Goal: Information Seeking & Learning: Learn about a topic

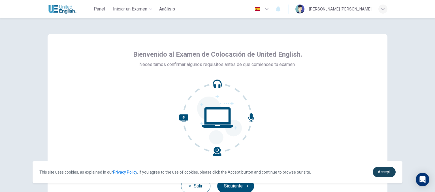
click at [379, 172] on span "Accept" at bounding box center [383, 171] width 13 height 5
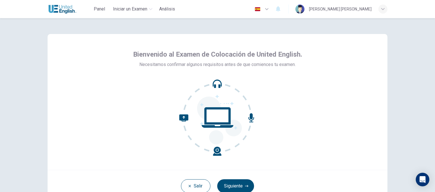
scroll to position [28, 0]
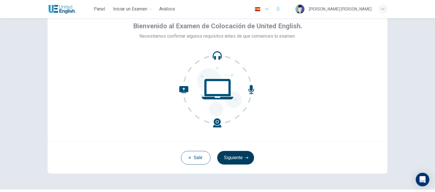
click at [238, 157] on button "Siguiente" at bounding box center [235, 158] width 37 height 14
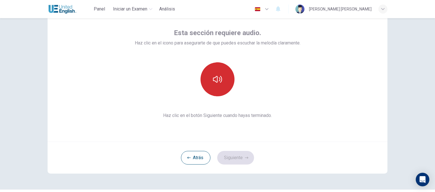
click at [208, 83] on button "button" at bounding box center [217, 79] width 34 height 34
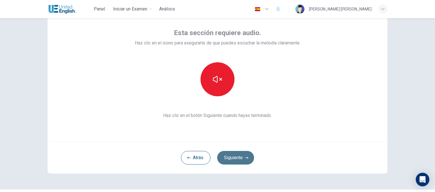
click at [239, 157] on button "Siguiente" at bounding box center [235, 158] width 37 height 14
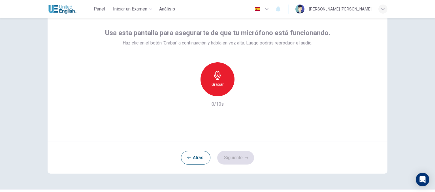
click at [218, 77] on icon "button" at bounding box center [217, 75] width 7 height 9
click at [216, 76] on icon "button" at bounding box center [217, 75] width 7 height 9
click at [242, 94] on div "button" at bounding box center [243, 91] width 9 height 9
click at [216, 70] on div "Grabar" at bounding box center [217, 79] width 34 height 34
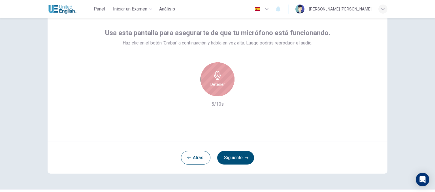
click at [217, 85] on h6 "Detener" at bounding box center [217, 84] width 14 height 7
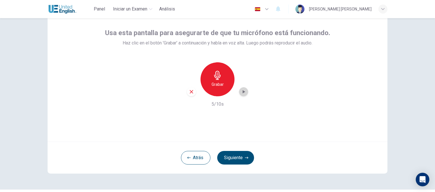
click at [240, 91] on icon "button" at bounding box center [243, 92] width 6 height 6
click at [213, 72] on icon "button" at bounding box center [217, 75] width 9 height 9
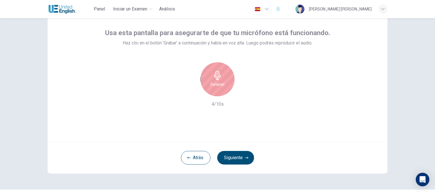
click at [214, 76] on icon "button" at bounding box center [217, 75] width 9 height 9
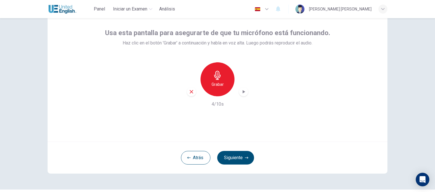
click at [244, 94] on icon "button" at bounding box center [243, 92] width 6 height 6
click at [236, 154] on button "Siguiente" at bounding box center [235, 158] width 37 height 14
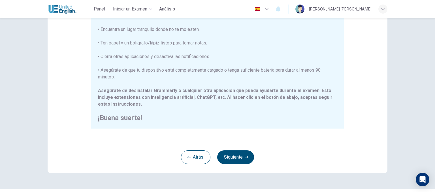
scroll to position [123, 0]
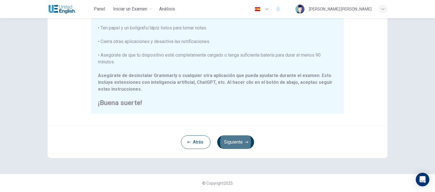
click at [231, 145] on button "Siguiente" at bounding box center [235, 142] width 37 height 14
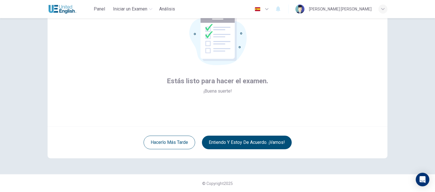
scroll to position [44, 0]
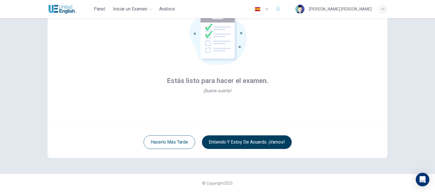
click at [233, 141] on button "Entiendo y estoy de acuerdo. ¡Vamos!" at bounding box center [247, 142] width 90 height 14
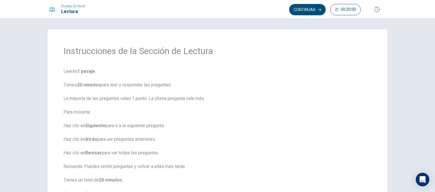
click at [302, 9] on button "Continuar" at bounding box center [307, 9] width 36 height 11
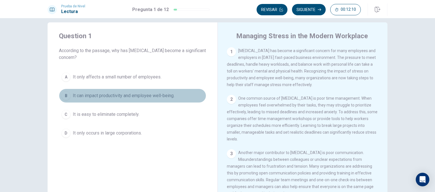
click at [66, 96] on div "B" at bounding box center [65, 95] width 9 height 9
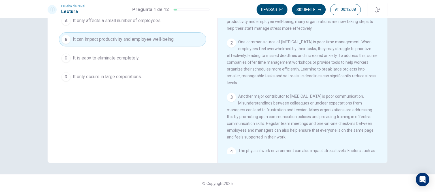
scroll to position [64, 0]
click at [304, 10] on button "Siguiente" at bounding box center [309, 9] width 34 height 11
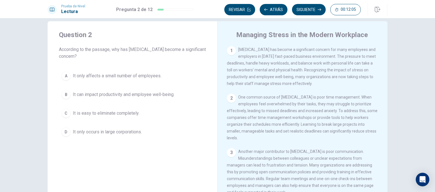
scroll to position [7, 0]
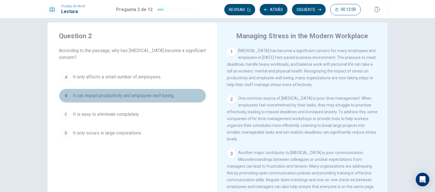
click at [63, 97] on div "B" at bounding box center [65, 95] width 9 height 9
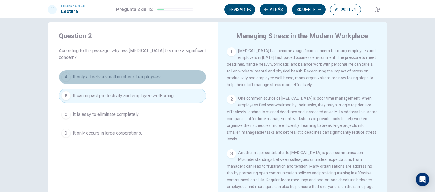
click at [99, 79] on span "It only affects a small number of employees." at bounding box center [117, 77] width 89 height 7
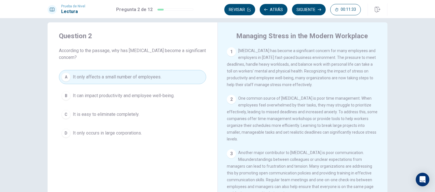
click at [94, 96] on span "It can impact productivity and employee well-being." at bounding box center [124, 95] width 102 height 7
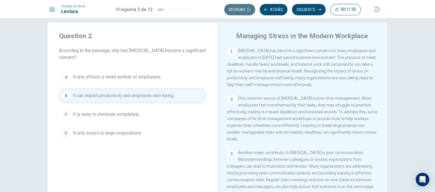
click at [237, 11] on button "Revisar" at bounding box center [239, 9] width 31 height 11
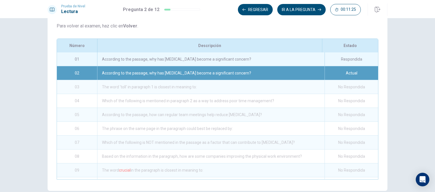
scroll to position [0, 0]
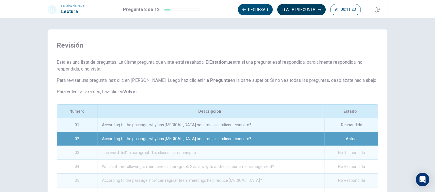
click at [307, 7] on button "IR A LA PREGUNTA" at bounding box center [301, 9] width 48 height 11
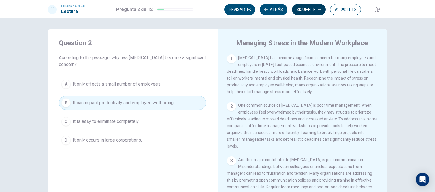
click at [302, 12] on button "Siguiente" at bounding box center [309, 9] width 34 height 11
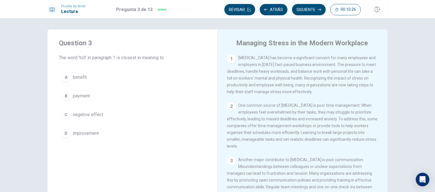
click at [70, 78] on button "A benefit" at bounding box center [132, 77] width 147 height 14
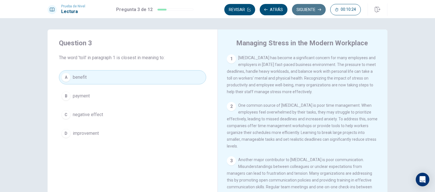
click at [303, 8] on button "Siguiente" at bounding box center [309, 9] width 34 height 11
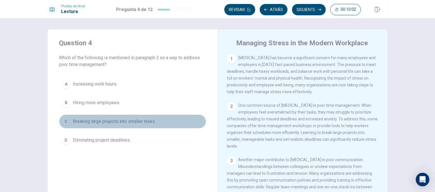
click at [65, 122] on div "C" at bounding box center [65, 121] width 9 height 9
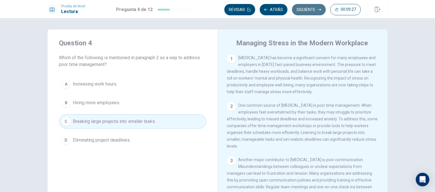
click at [302, 9] on button "Siguiente" at bounding box center [309, 9] width 34 height 11
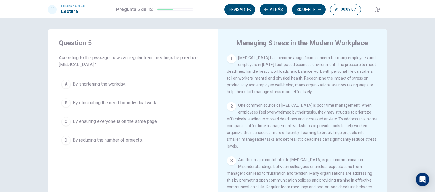
click at [64, 122] on div "C" at bounding box center [65, 121] width 9 height 9
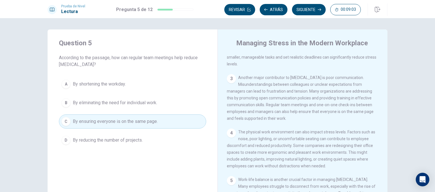
scroll to position [85, 0]
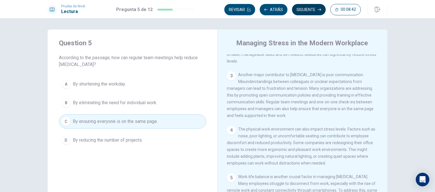
click at [310, 9] on button "Siguiente" at bounding box center [309, 9] width 34 height 11
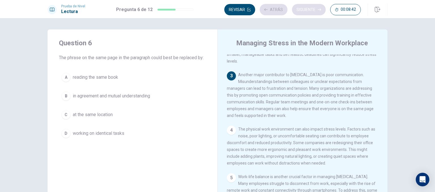
scroll to position [105, 0]
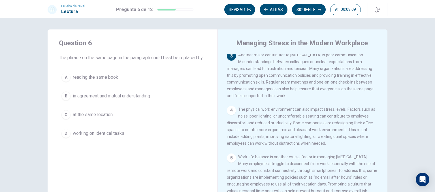
click at [65, 134] on div "D" at bounding box center [65, 133] width 9 height 9
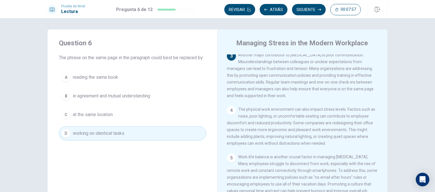
click at [63, 98] on div "B" at bounding box center [65, 95] width 9 height 9
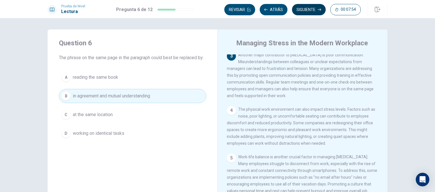
click at [302, 12] on button "Siguiente" at bounding box center [309, 9] width 34 height 11
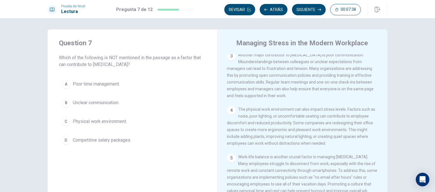
click at [73, 137] on span "Competitive salary packages." at bounding box center [102, 140] width 58 height 7
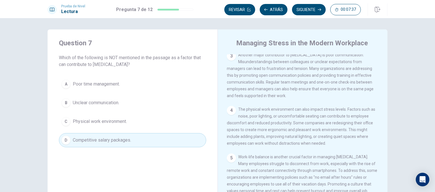
click at [305, 9] on button "Siguiente" at bounding box center [309, 9] width 34 height 11
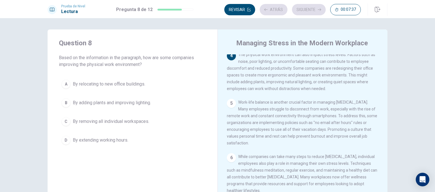
scroll to position [161, 0]
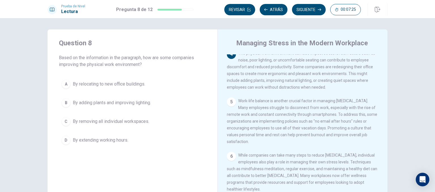
click at [64, 62] on span "Based on the information in the paragraph, how are some companies improving the…" at bounding box center [132, 61] width 147 height 14
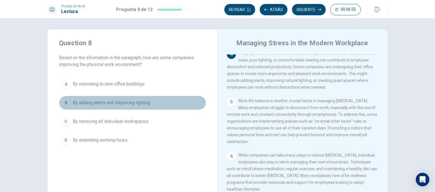
click at [63, 103] on div "B" at bounding box center [65, 102] width 9 height 9
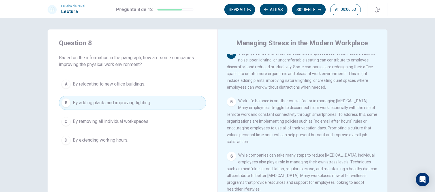
click at [302, 8] on button "Siguiente" at bounding box center [309, 9] width 34 height 11
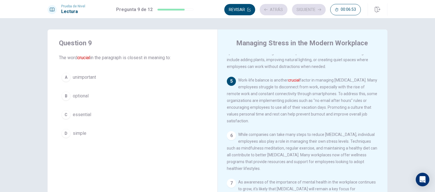
scroll to position [193, 0]
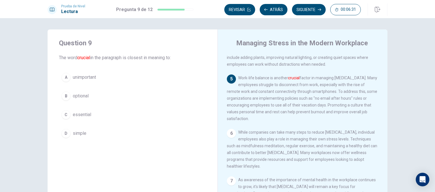
click at [65, 115] on div "C" at bounding box center [65, 114] width 9 height 9
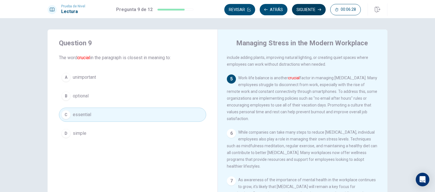
click at [304, 10] on button "Siguiente" at bounding box center [309, 9] width 34 height 11
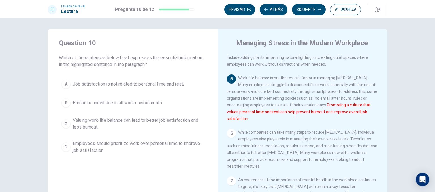
click at [65, 124] on div "C" at bounding box center [65, 123] width 9 height 9
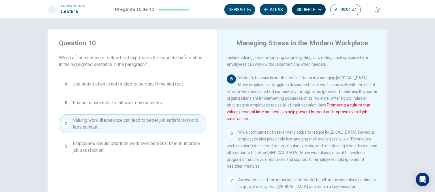
click at [305, 12] on button "Siguiente" at bounding box center [309, 9] width 34 height 11
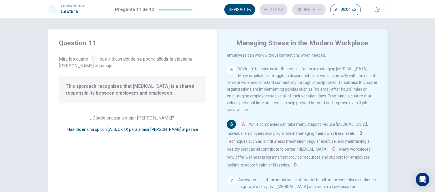
scroll to position [201, 0]
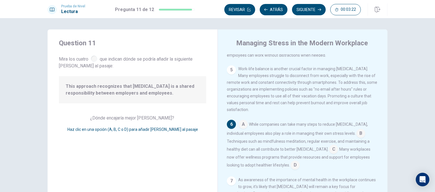
click at [241, 124] on input at bounding box center [242, 124] width 9 height 9
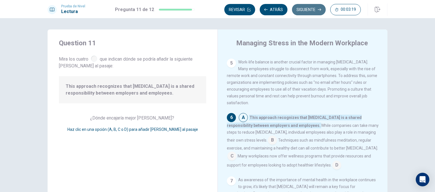
click at [301, 13] on button "Siguiente" at bounding box center [309, 9] width 34 height 11
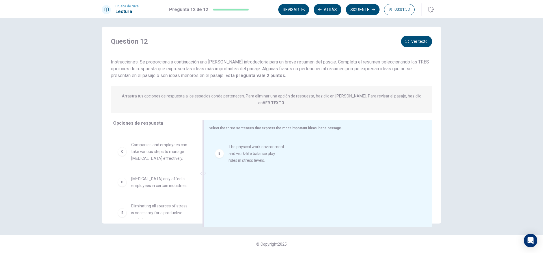
scroll to position [28, 0]
drag, startPoint x: 141, startPoint y: 146, endPoint x: 255, endPoint y: 157, distance: 114.6
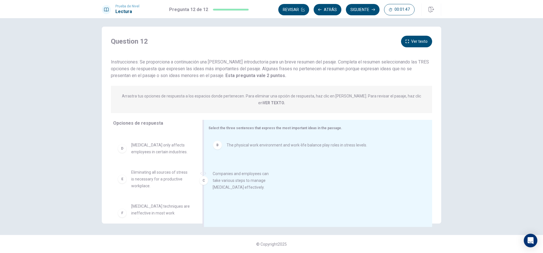
drag, startPoint x: 160, startPoint y: 148, endPoint x: 250, endPoint y: 187, distance: 98.5
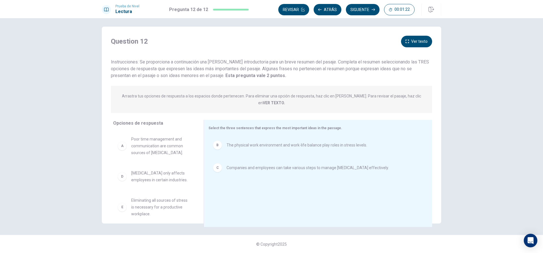
scroll to position [0, 0]
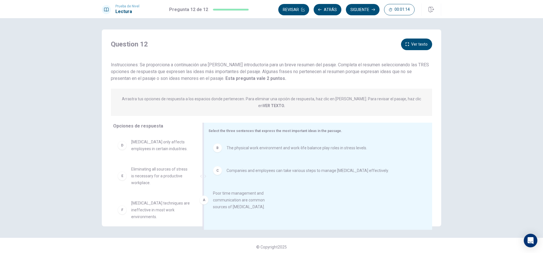
drag, startPoint x: 157, startPoint y: 142, endPoint x: 242, endPoint y: 201, distance: 103.4
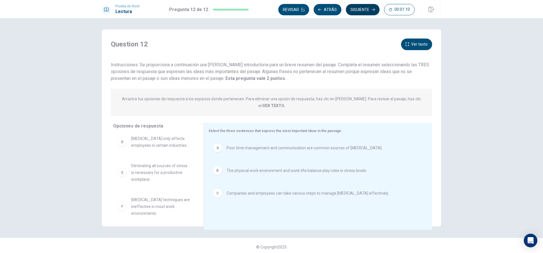
click at [364, 10] on button "Siguiente" at bounding box center [363, 9] width 34 height 11
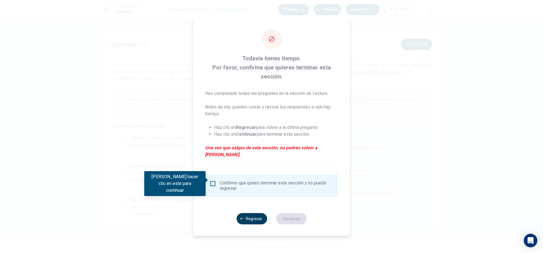
click at [245, 192] on button "Regresar" at bounding box center [251, 218] width 31 height 11
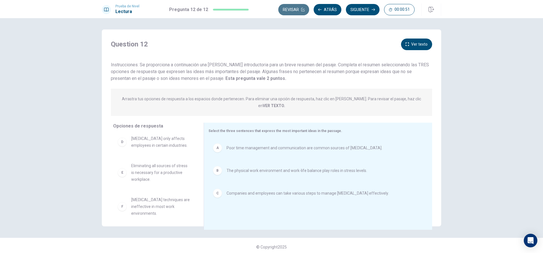
click at [295, 9] on button "Revisar" at bounding box center [293, 9] width 31 height 11
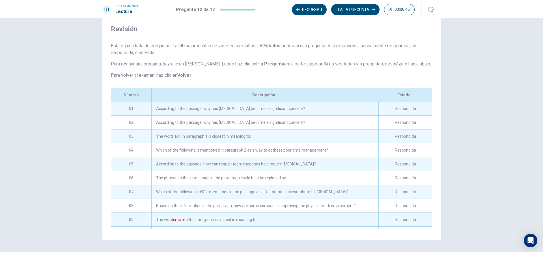
scroll to position [0, 0]
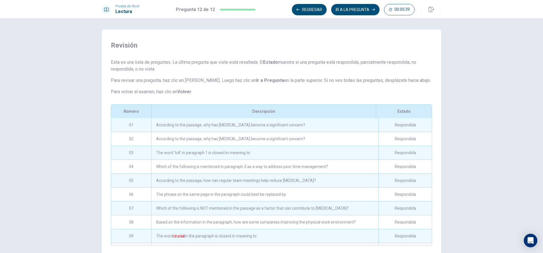
click at [206, 123] on div "According to the passage, why has [MEDICAL_DATA] become a significant concern?" at bounding box center [264, 125] width 227 height 14
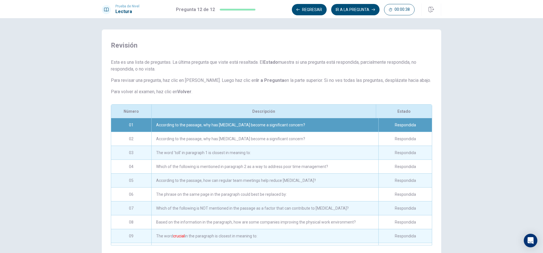
click at [206, 123] on div "According to the passage, why has [MEDICAL_DATA] become a significant concern?" at bounding box center [264, 125] width 227 height 14
click at [218, 138] on div "According to the passage, why has [MEDICAL_DATA] become a significant concern?" at bounding box center [264, 139] width 227 height 14
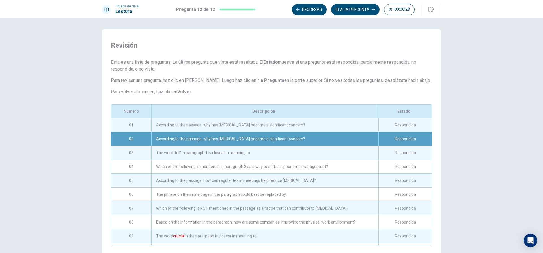
click at [261, 122] on div "According to the passage, why has [MEDICAL_DATA] become a significant concern?" at bounding box center [264, 125] width 227 height 14
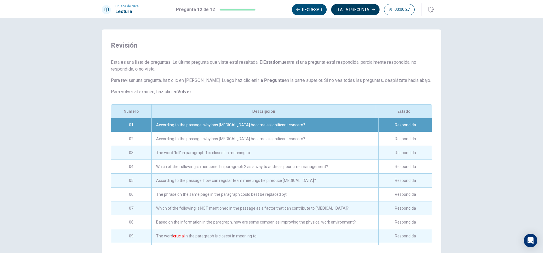
click at [362, 9] on button "IR A LA PREGUNTA" at bounding box center [355, 9] width 48 height 11
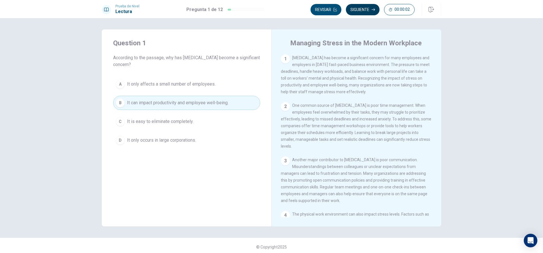
click at [355, 10] on button "Siguiente" at bounding box center [363, 9] width 34 height 11
click at [358, 9] on button "Siguiente" at bounding box center [363, 9] width 34 height 11
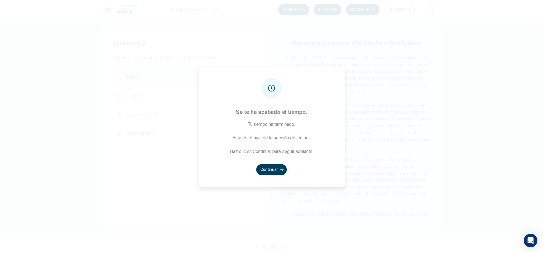
click at [272, 171] on button "Continuar" at bounding box center [271, 169] width 31 height 11
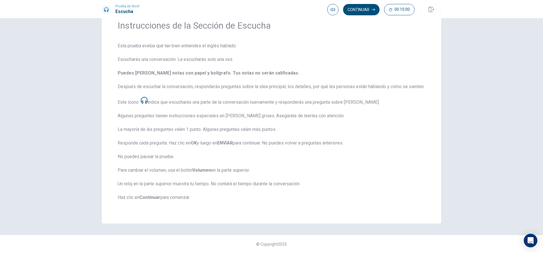
scroll to position [32, 0]
click at [268, 160] on span "Esta prueba evalúa qué tan bien entiendes el inglés hablado. Escucharás una con…" at bounding box center [272, 124] width 308 height 165
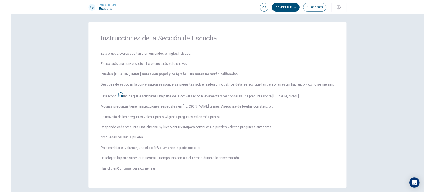
scroll to position [0, 0]
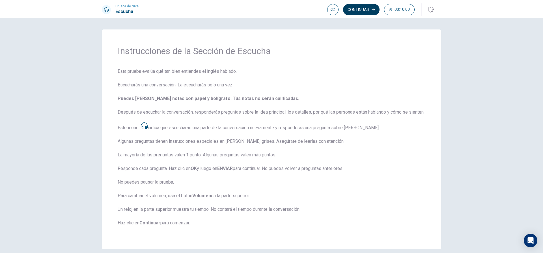
click at [358, 11] on button "Continuar" at bounding box center [361, 9] width 36 height 11
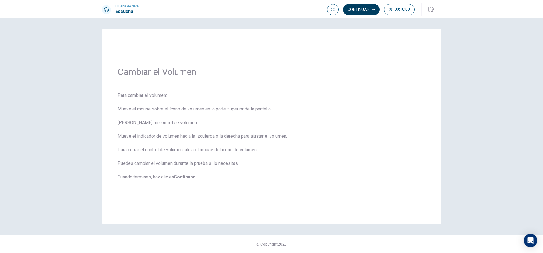
click at [362, 10] on button "Continuar" at bounding box center [361, 9] width 36 height 11
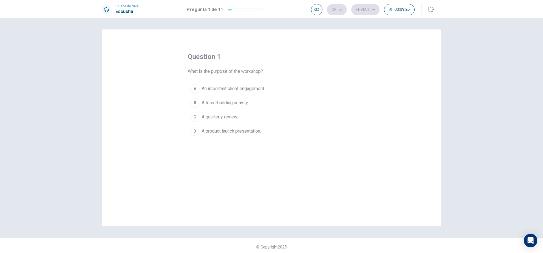
click at [193, 103] on div "B" at bounding box center [194, 102] width 9 height 9
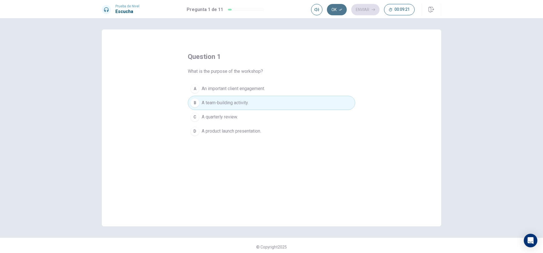
click at [335, 9] on button "Ok" at bounding box center [337, 9] width 20 height 11
click at [357, 12] on button "Enviar" at bounding box center [365, 9] width 28 height 11
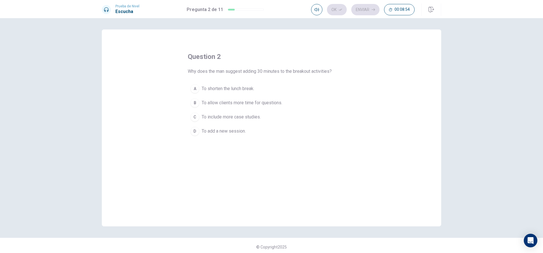
click at [194, 104] on div "B" at bounding box center [194, 102] width 9 height 9
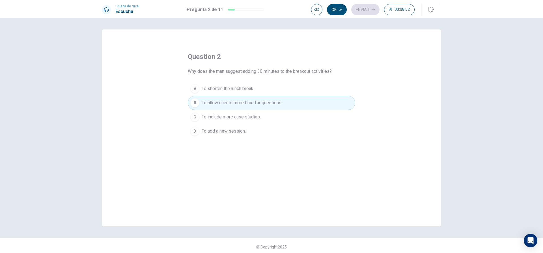
click at [218, 101] on span "To allow clients more time for questions." at bounding box center [242, 102] width 81 height 7
click at [335, 10] on button "Ok" at bounding box center [337, 9] width 20 height 11
click at [361, 11] on button "Enviar" at bounding box center [365, 9] width 28 height 11
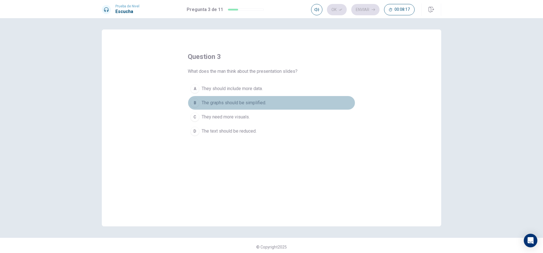
click at [192, 103] on div "B" at bounding box center [194, 102] width 9 height 9
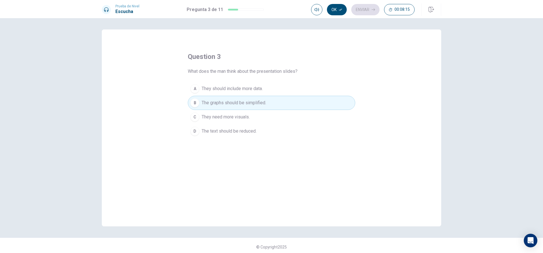
click at [338, 7] on button "Ok" at bounding box center [337, 9] width 20 height 11
click at [359, 10] on button "Enviar" at bounding box center [365, 9] width 28 height 11
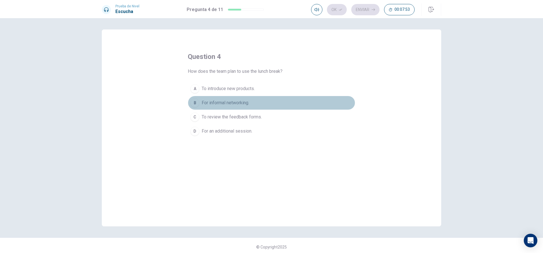
click at [196, 104] on div "B" at bounding box center [194, 102] width 9 height 9
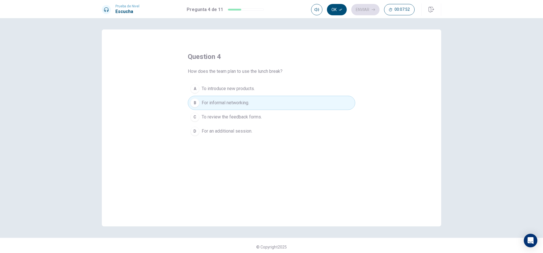
click at [337, 8] on button "Ok" at bounding box center [337, 9] width 20 height 11
click at [362, 12] on button "Enviar" at bounding box center [365, 9] width 28 height 11
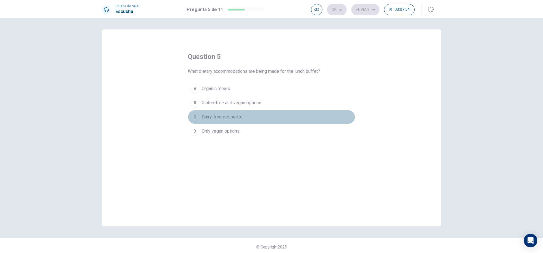
click at [194, 117] on div "C" at bounding box center [194, 116] width 9 height 9
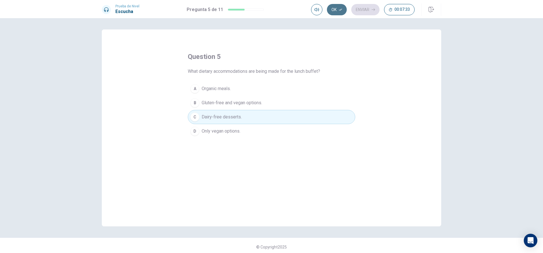
click at [335, 12] on button "Ok" at bounding box center [337, 9] width 20 height 11
click at [356, 12] on button "Enviar" at bounding box center [365, 9] width 28 height 11
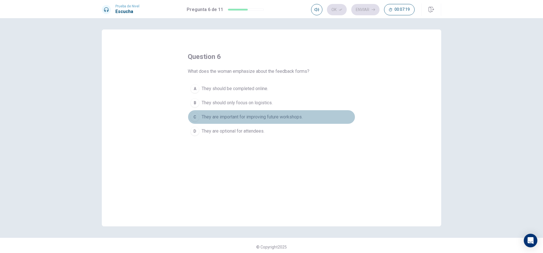
click at [194, 117] on div "C" at bounding box center [194, 116] width 9 height 9
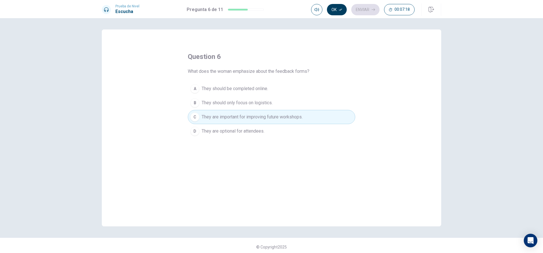
click at [336, 9] on button "Ok" at bounding box center [337, 9] width 20 height 11
click at [361, 10] on button "Enviar" at bounding box center [365, 9] width 28 height 11
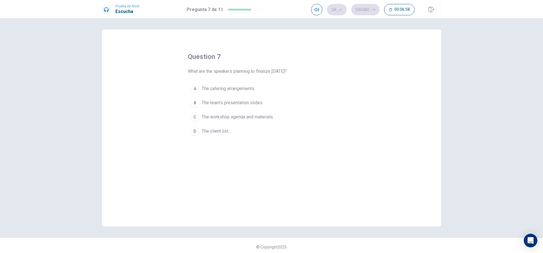
click at [195, 118] on div "C" at bounding box center [194, 116] width 9 height 9
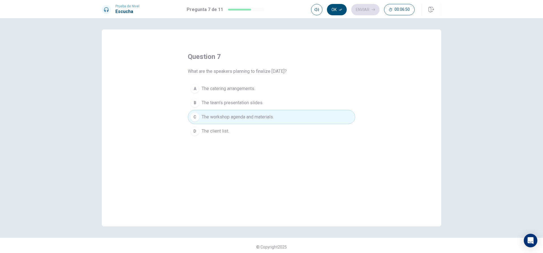
click at [335, 8] on button "Ok" at bounding box center [337, 9] width 20 height 11
click at [357, 9] on button "Enviar" at bounding box center [365, 9] width 28 height 11
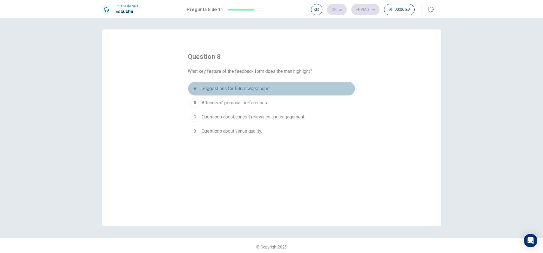
click at [194, 84] on div "A" at bounding box center [194, 88] width 9 height 9
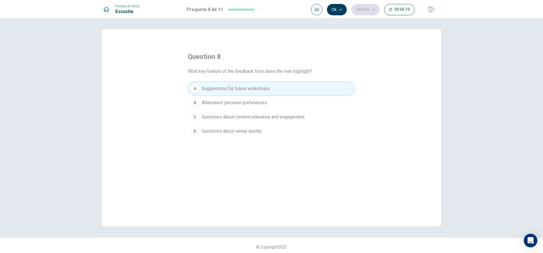
click at [337, 11] on button "Ok" at bounding box center [337, 9] width 20 height 11
click at [354, 12] on button "Enviar" at bounding box center [365, 9] width 28 height 11
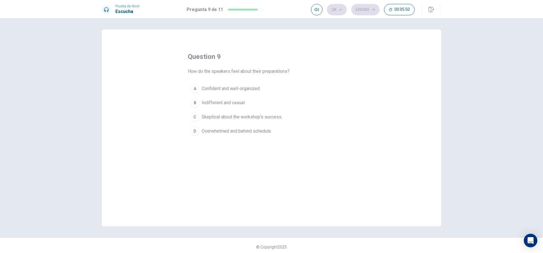
click at [192, 88] on div "A" at bounding box center [194, 88] width 9 height 9
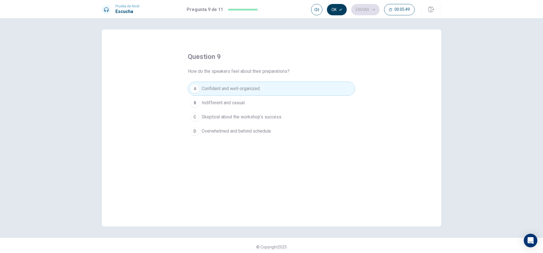
click at [334, 10] on button "Ok" at bounding box center [337, 9] width 20 height 11
click at [360, 9] on button "Enviar" at bounding box center [365, 9] width 28 height 11
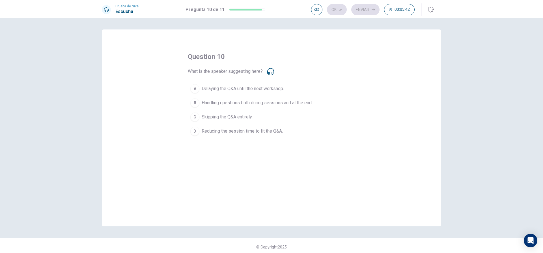
click at [261, 69] on span "What is the speaker suggesting here?" at bounding box center [225, 71] width 75 height 7
click at [267, 73] on div "What is the speaker suggesting here?" at bounding box center [231, 71] width 86 height 7
click at [268, 73] on icon at bounding box center [270, 71] width 7 height 7
click at [268, 72] on icon at bounding box center [270, 71] width 7 height 7
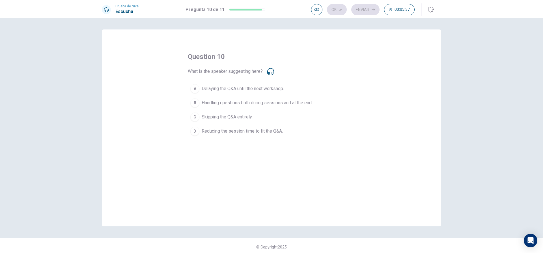
click at [268, 72] on icon at bounding box center [270, 71] width 7 height 7
click at [268, 70] on icon at bounding box center [270, 71] width 7 height 7
click at [269, 69] on icon at bounding box center [270, 71] width 7 height 7
click at [268, 37] on div "question 10 What is the speaker suggesting here? A Delaying the Q&A until the n…" at bounding box center [271, 127] width 339 height 197
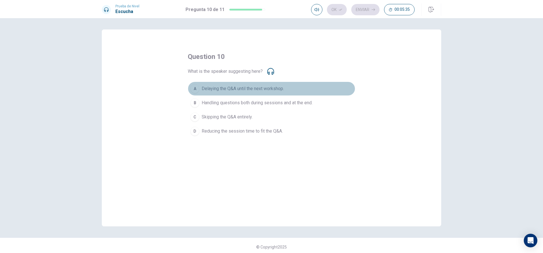
click at [264, 82] on button "A Delaying the Q&A until the next workshop." at bounding box center [271, 88] width 167 height 14
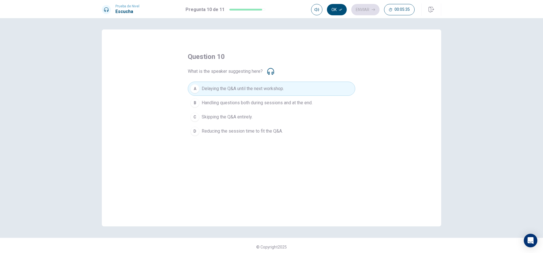
click at [265, 81] on div "question 10 What is the speaker suggesting here? A Delaying the Q&A until the n…" at bounding box center [271, 95] width 167 height 86
click at [268, 73] on icon at bounding box center [270, 71] width 7 height 7
click at [268, 70] on icon at bounding box center [270, 71] width 7 height 7
drag, startPoint x: 268, startPoint y: 70, endPoint x: 256, endPoint y: 70, distance: 11.9
click at [256, 70] on div "What is the speaker suggesting here?" at bounding box center [231, 71] width 86 height 7
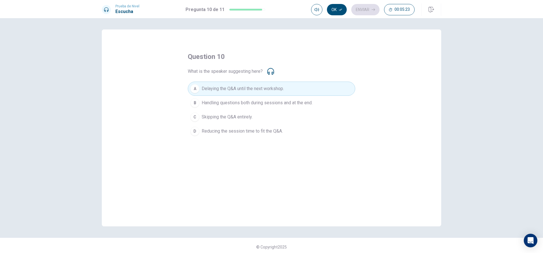
click at [233, 67] on div "question 10 What is the speaker suggesting here? A Delaying the Q&A until the n…" at bounding box center [271, 95] width 167 height 86
click at [272, 70] on icon at bounding box center [270, 71] width 7 height 7
click at [280, 103] on span "Handling questions both during sessions and at the end." at bounding box center [257, 102] width 111 height 7
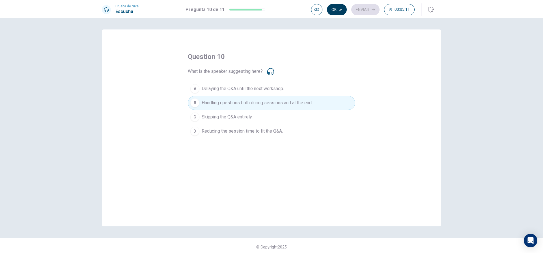
click at [332, 12] on button "Ok" at bounding box center [337, 9] width 20 height 11
click at [356, 10] on button "Enviar" at bounding box center [365, 9] width 28 height 11
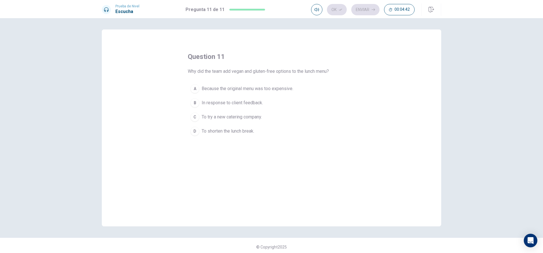
click at [192, 105] on div "B" at bounding box center [194, 102] width 9 height 9
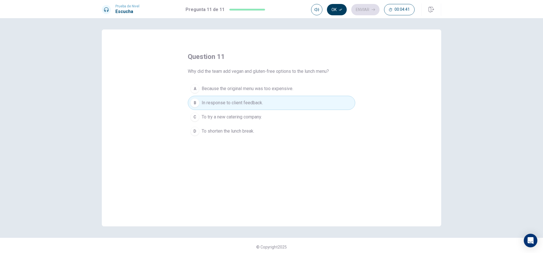
click at [339, 12] on button "Ok" at bounding box center [337, 9] width 20 height 11
click at [358, 10] on button "Enviar" at bounding box center [365, 9] width 28 height 11
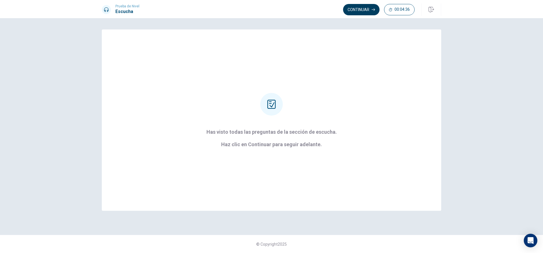
click at [363, 7] on button "Continuar" at bounding box center [361, 9] width 36 height 11
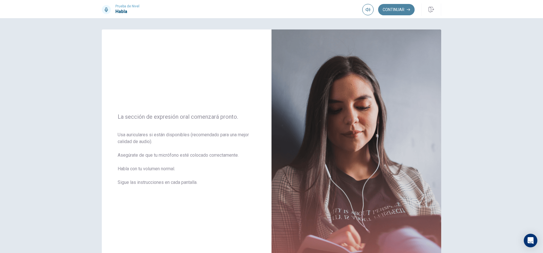
click at [386, 12] on button "Continuar" at bounding box center [396, 9] width 36 height 11
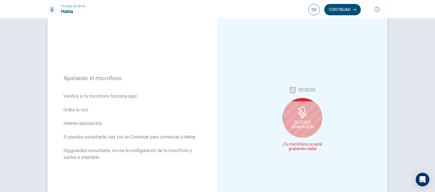
scroll to position [28, 0]
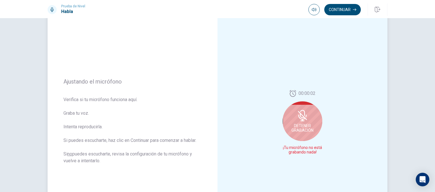
click at [302, 122] on div "Detener Grabación" at bounding box center [302, 121] width 40 height 40
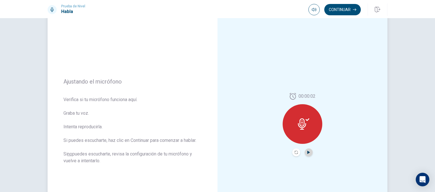
click at [307, 152] on icon "Play Audio" at bounding box center [308, 151] width 3 height 3
click at [307, 151] on icon "Pause Audio" at bounding box center [308, 151] width 3 height 3
click at [298, 131] on div at bounding box center [302, 124] width 40 height 40
click at [295, 152] on icon "Record Again" at bounding box center [295, 151] width 3 height 3
drag, startPoint x: 304, startPoint y: 158, endPoint x: 307, endPoint y: 154, distance: 4.8
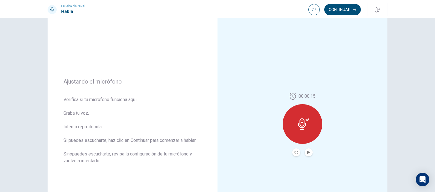
click at [304, 158] on div "00:00:15" at bounding box center [302, 124] width 170 height 247
click at [308, 154] on button "Play Audio" at bounding box center [308, 152] width 8 height 8
click at [342, 8] on button "Continuar" at bounding box center [342, 9] width 36 height 11
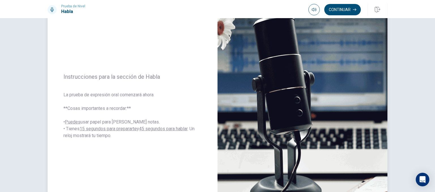
scroll to position [57, 0]
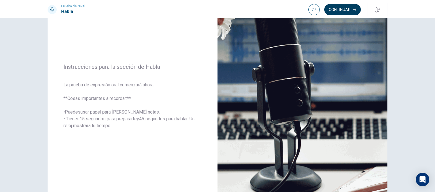
click at [338, 13] on button "Continuar" at bounding box center [342, 9] width 36 height 11
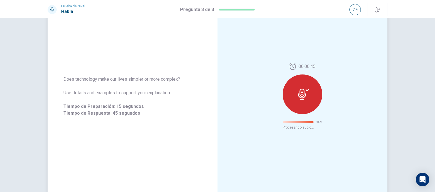
scroll to position [14, 0]
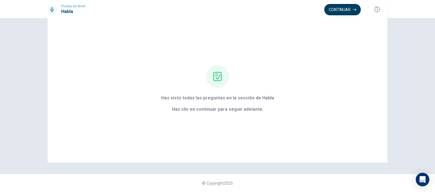
click at [338, 10] on button "Continuar" at bounding box center [342, 9] width 36 height 11
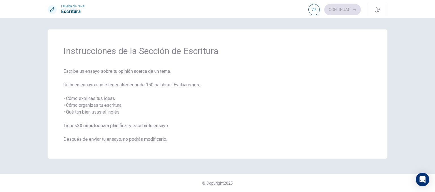
scroll to position [0, 0]
click at [338, 7] on button "Continuar" at bounding box center [342, 9] width 36 height 11
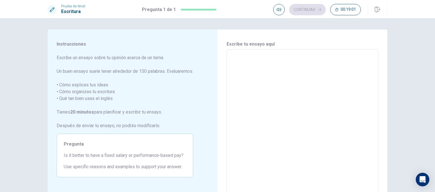
scroll to position [28, 0]
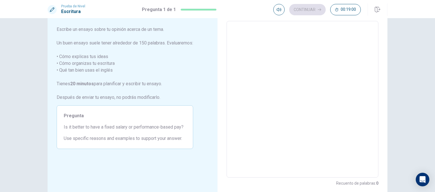
click at [311, 117] on textarea at bounding box center [302, 99] width 144 height 147
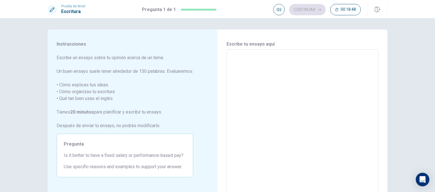
type textarea "y"
type textarea "x"
type textarea "y"
type textarea "x"
type textarea "y l"
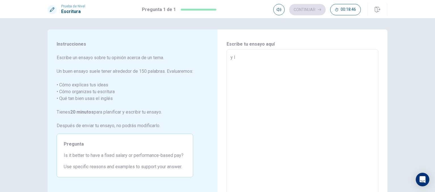
type textarea "x"
type textarea "y lk"
type textarea "x"
type textarea "y lkj"
type textarea "x"
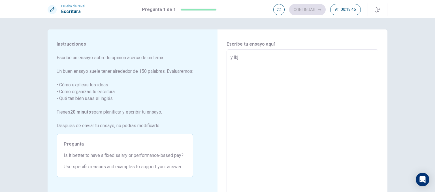
type textarea "y lkjl"
type textarea "x"
type textarea "y lkjlkj"
type textarea "x"
type textarea "y lkjlkjd"
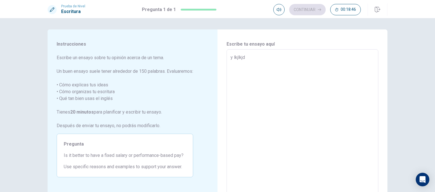
type textarea "x"
type textarea "y lkjlkj"
type textarea "x"
type textarea "y lkjlk"
type textarea "x"
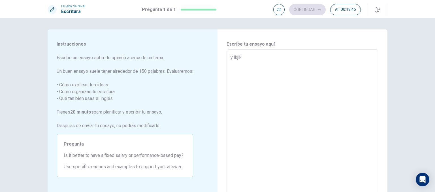
type textarea "y lkjl"
type textarea "x"
type textarea "y lkj"
type textarea "x"
type textarea "y lk"
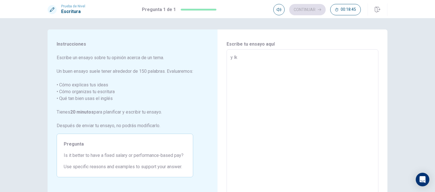
type textarea "x"
type textarea "y l"
type textarea "x"
type textarea "y"
type textarea "x"
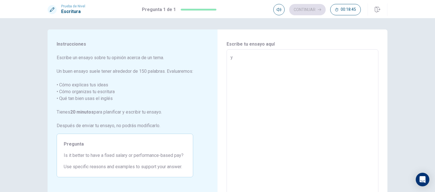
type textarea "y"
type textarea "x"
click at [302, 67] on textarea at bounding box center [302, 127] width 144 height 147
click at [326, 68] on textarea at bounding box center [302, 127] width 144 height 147
type textarea "i"
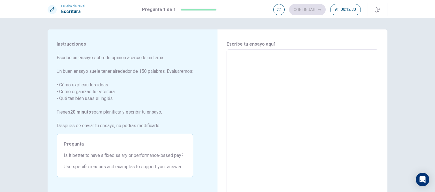
type textarea "x"
type textarea "i"
type textarea "x"
type textarea "i a"
type textarea "x"
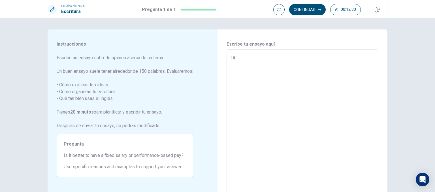
type textarea "i ag"
type textarea "x"
type textarea "i agr"
type textarea "x"
type textarea "i agre"
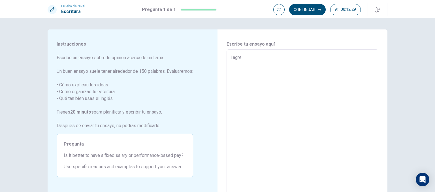
type textarea "x"
type textarea "i agree"
type textarea "x"
type textarea "i agree"
type textarea "x"
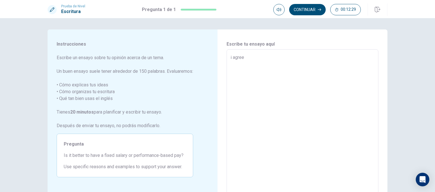
type textarea "i agree i"
type textarea "x"
type textarea "i agree in"
type textarea "x"
type textarea "i agree in"
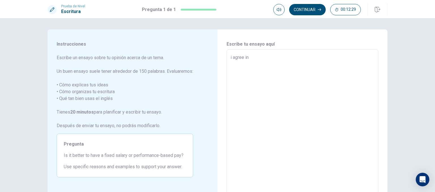
type textarea "x"
type textarea "i agree in rt"
type textarea "x"
type textarea "i agree in r"
type textarea "x"
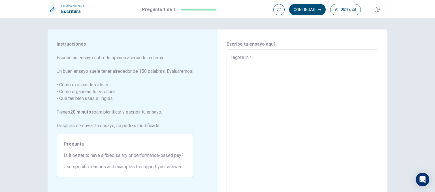
type textarea "i agree in"
type textarea "x"
type textarea "i agree in"
type textarea "x"
type textarea "i agree in"
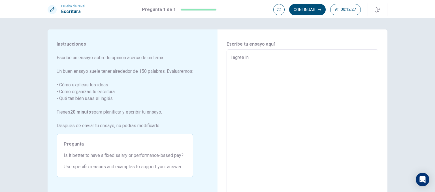
type textarea "x"
type textarea "i agree in t"
type textarea "x"
type textarea "i agree in th"
type textarea "x"
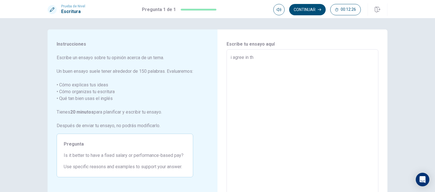
type textarea "i agree in t"
type textarea "x"
type textarea "i agree in"
type textarea "x"
type textarea "i agree in"
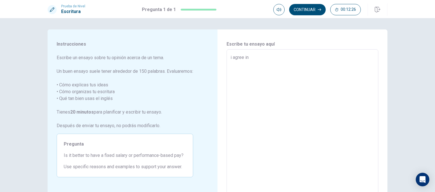
type textarea "x"
type textarea "i agree i"
type textarea "x"
type textarea "i agree"
type textarea "x"
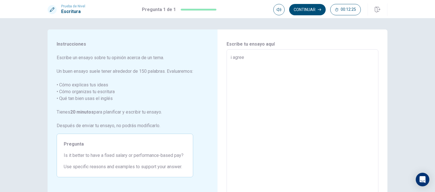
type textarea "i agree"
type textarea "x"
type textarea "i agre"
type textarea "x"
type textarea "i agr"
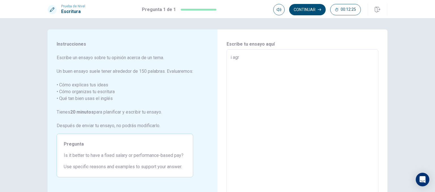
type textarea "x"
type textarea "i ag"
type textarea "x"
type textarea "i a"
type textarea "x"
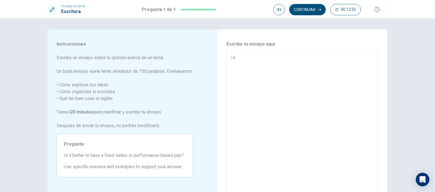
type textarea "i"
type textarea "x"
type textarea "i"
type textarea "x"
type textarea "t"
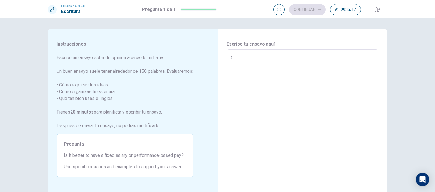
type textarea "x"
type textarea "th"
type textarea "x"
type textarea "thew"
type textarea "x"
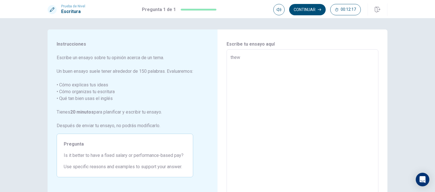
type textarea "thew"
type textarea "x"
type textarea "thew"
type textarea "x"
type textarea "the"
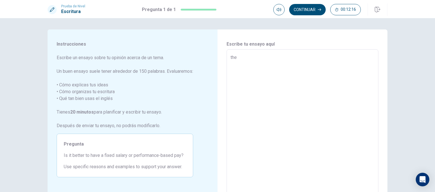
type textarea "x"
type textarea "th"
type textarea "x"
type textarea "t"
type textarea "x"
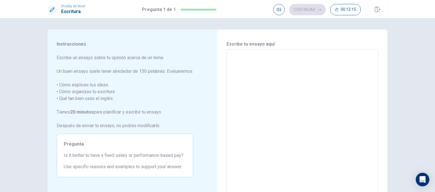
type textarea "t"
type textarea "x"
type textarea "th"
type textarea "x"
type textarea "the"
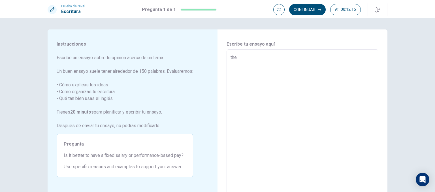
type textarea "x"
type textarea "the"
type textarea "x"
type textarea "the s"
type textarea "x"
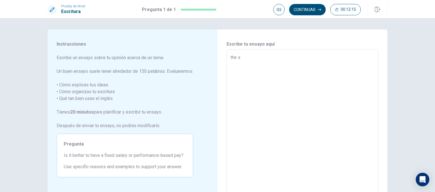
type textarea "the sa"
type textarea "x"
type textarea "the s"
type textarea "x"
type textarea "the"
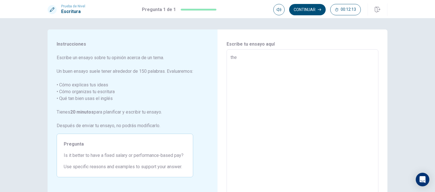
type textarea "x"
type textarea "the p"
type textarea "x"
type textarea "the pe"
type textarea "x"
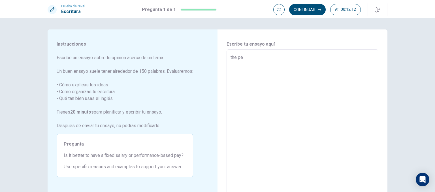
type textarea "the per"
type textarea "x"
type textarea "the perf"
type textarea "x"
type textarea "the perfo"
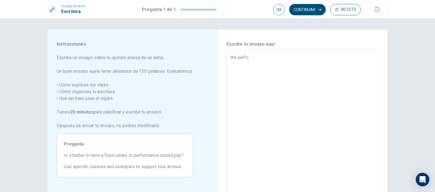
type textarea "x"
type textarea "the perform"
type textarea "x"
type textarea "the performan"
type textarea "x"
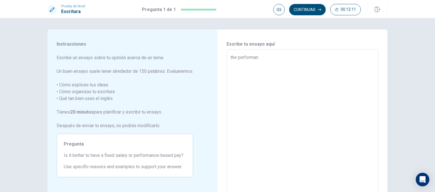
type textarea "the performanc"
type textarea "x"
type textarea "the performance"
type textarea "x"
type textarea "the performance"
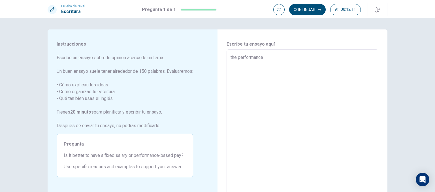
type textarea "x"
type textarea "the performance"
type textarea "x"
type textarea "the performanc"
type textarea "x"
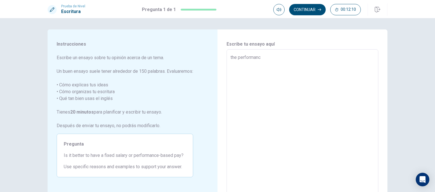
type textarea "the performan"
type textarea "x"
type textarea "the performa"
type textarea "x"
type textarea "the perform"
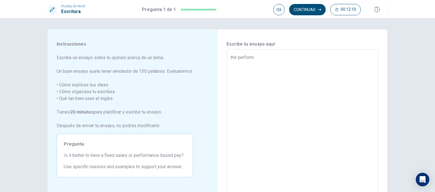
type textarea "x"
type textarea "the perfor"
type textarea "x"
type textarea "the perfo"
type textarea "x"
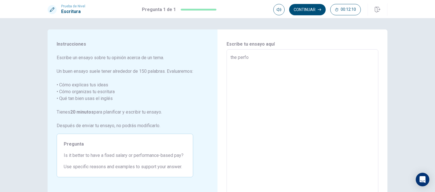
type textarea "the perf"
type textarea "x"
type textarea "the per"
type textarea "x"
type textarea "the pe"
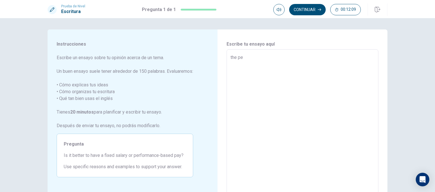
type textarea "x"
type textarea "the p"
type textarea "x"
type textarea "the"
type textarea "x"
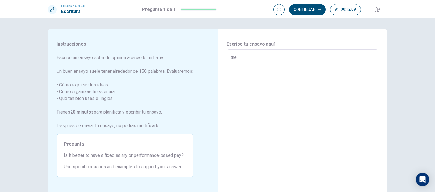
type textarea "the"
type textarea "x"
type textarea "th"
type textarea "x"
type textarea "t"
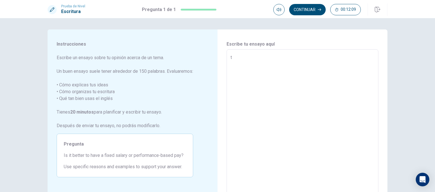
type textarea "x"
type textarea "T"
type textarea "x"
type textarea "Th"
type textarea "x"
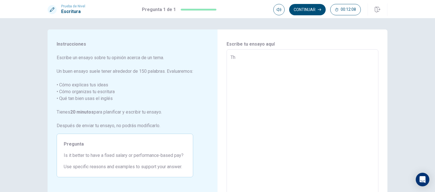
type textarea "The"
type textarea "x"
type textarea "The"
type textarea "x"
type textarea "The p"
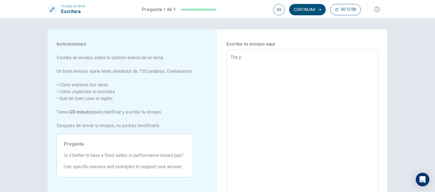
type textarea "x"
type textarea "The pe"
type textarea "x"
type textarea "The per"
type textarea "x"
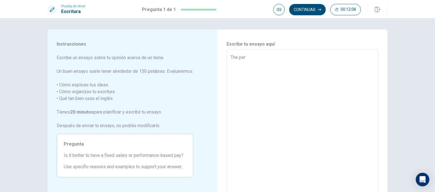
type textarea "The perf"
type textarea "x"
type textarea "The perfo"
type textarea "x"
type textarea "The perfor"
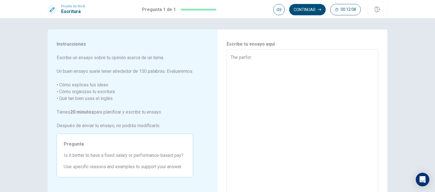
type textarea "x"
type textarea "The perform"
type textarea "x"
type textarea "The performa"
type textarea "x"
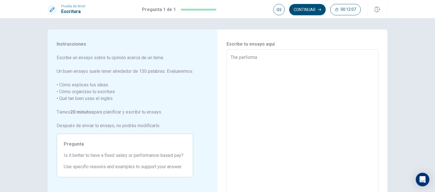
type textarea "The performan"
click at [313, 57] on textarea "The performance-based pay offers the [PERSON_NAME] option to scalate in every c…" at bounding box center [302, 127] width 144 height 147
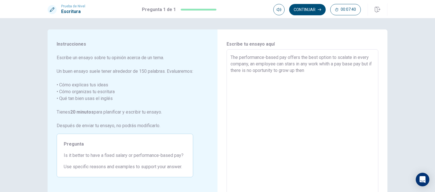
click at [248, 64] on textarea "The performance-based pay offers the best option to scalate in every company, a…" at bounding box center [302, 127] width 144 height 147
click at [312, 70] on textarea "The performance-based pay offers the best option to scalate in every company. A…" at bounding box center [302, 127] width 144 height 147
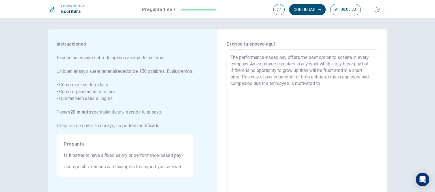
click at [344, 78] on textarea "The performance-based pay offers the best option to scalate in every company. A…" at bounding box center [302, 127] width 144 height 147
click at [343, 63] on textarea "The performance-based pay offers the best option to scalate in every company. A…" at bounding box center [302, 127] width 144 height 147
click at [300, 90] on textarea "The performance-based pay offers the best option to scalate in every company. A…" at bounding box center [302, 127] width 144 height 147
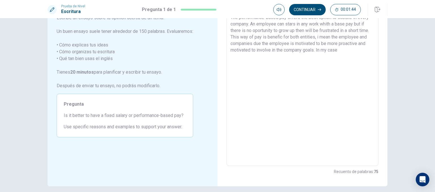
scroll to position [7, 0]
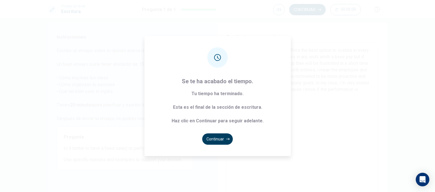
click at [218, 140] on button "Continuar" at bounding box center [217, 138] width 31 height 11
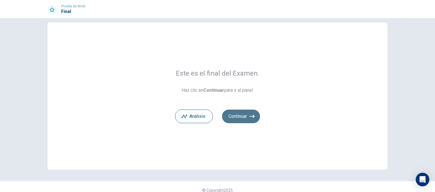
click at [249, 116] on icon "button" at bounding box center [252, 116] width 6 height 3
